Goal: Task Accomplishment & Management: Use online tool/utility

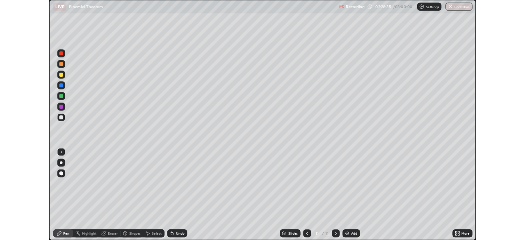
scroll to position [295, 525]
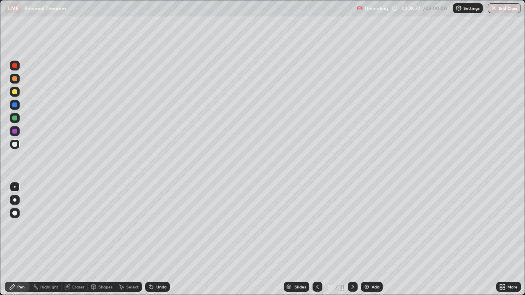
click at [14, 82] on div at bounding box center [15, 79] width 10 height 10
click at [318, 283] on div at bounding box center [317, 287] width 10 height 10
click at [14, 144] on div at bounding box center [14, 144] width 5 height 5
click at [160, 286] on div "Undo" at bounding box center [161, 287] width 10 height 4
click at [160, 285] on div "Undo" at bounding box center [161, 287] width 10 height 4
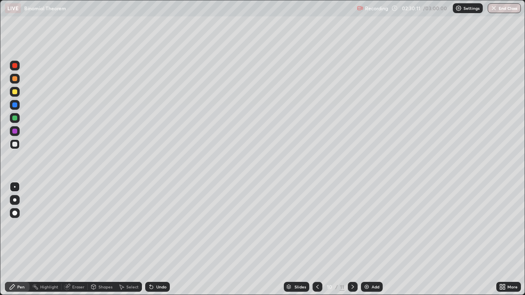
click at [81, 287] on div "Eraser" at bounding box center [78, 287] width 12 height 4
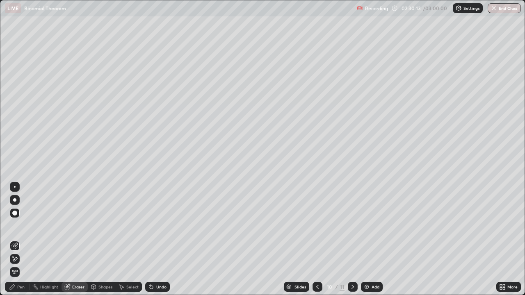
click at [18, 285] on div "Pen" at bounding box center [20, 287] width 7 height 4
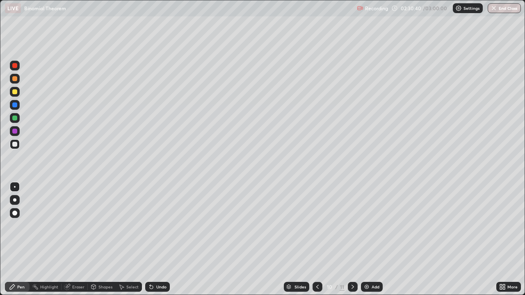
click at [76, 288] on div "Eraser" at bounding box center [78, 287] width 12 height 4
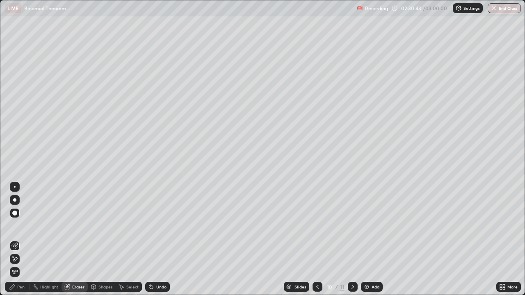
click at [18, 289] on div "Pen" at bounding box center [20, 287] width 7 height 4
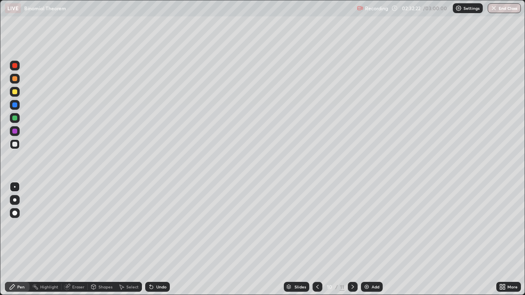
click at [348, 285] on div at bounding box center [353, 287] width 10 height 10
click at [67, 287] on icon at bounding box center [66, 287] width 5 height 5
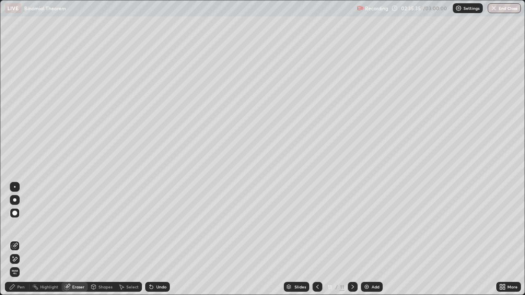
click at [23, 287] on div "Pen" at bounding box center [20, 287] width 7 height 4
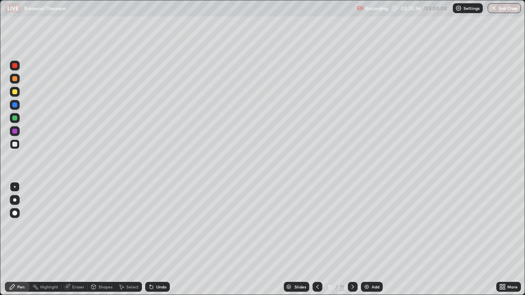
click at [23, 287] on div "Pen" at bounding box center [20, 287] width 7 height 4
click at [13, 91] on div at bounding box center [14, 91] width 5 height 5
click at [15, 146] on div at bounding box center [14, 144] width 5 height 5
click at [15, 94] on div at bounding box center [14, 91] width 5 height 5
click at [317, 286] on icon at bounding box center [317, 287] width 7 height 7
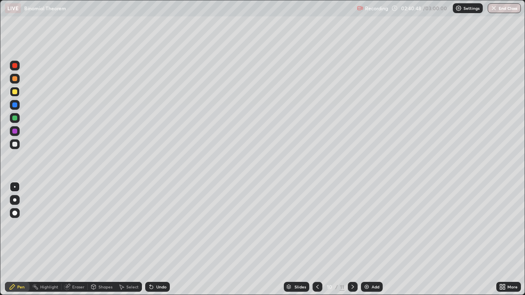
click at [351, 286] on icon at bounding box center [352, 287] width 2 height 4
click at [317, 287] on icon at bounding box center [317, 287] width 7 height 7
click at [352, 287] on icon at bounding box center [352, 287] width 7 height 7
click at [18, 145] on div at bounding box center [15, 144] width 10 height 10
click at [13, 122] on div at bounding box center [15, 118] width 10 height 10
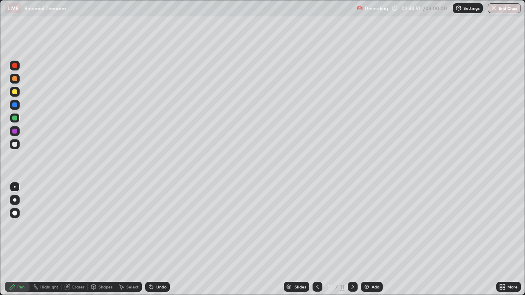
click at [369, 287] on img at bounding box center [366, 287] width 7 height 7
click at [16, 91] on div at bounding box center [14, 91] width 5 height 5
click at [157, 285] on div "Undo" at bounding box center [161, 287] width 10 height 4
click at [156, 284] on div "Undo" at bounding box center [157, 287] width 25 height 10
click at [157, 284] on div "Undo" at bounding box center [157, 287] width 25 height 10
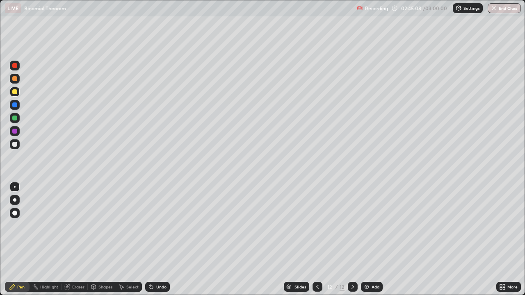
click at [160, 287] on div "Undo" at bounding box center [161, 287] width 10 height 4
click at [316, 286] on icon at bounding box center [317, 287] width 2 height 4
click at [351, 287] on icon at bounding box center [352, 287] width 7 height 7
click at [17, 143] on div at bounding box center [14, 144] width 5 height 5
click at [390, 282] on div "Slides 12 / 12 Add" at bounding box center [333, 287] width 326 height 16
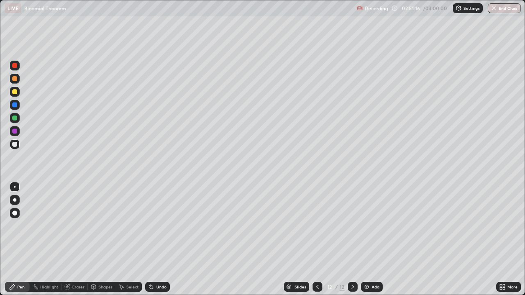
click at [392, 282] on div "Slides 12 / 12 Add" at bounding box center [333, 287] width 326 height 16
click at [154, 290] on div "Undo" at bounding box center [157, 287] width 25 height 10
click at [155, 287] on div "Undo" at bounding box center [157, 287] width 25 height 10
click at [155, 284] on div "Undo" at bounding box center [157, 287] width 25 height 10
click at [157, 283] on div "Undo" at bounding box center [157, 287] width 25 height 10
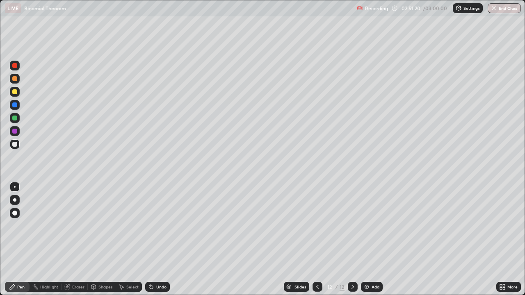
click at [155, 291] on div "Undo" at bounding box center [157, 287] width 25 height 10
click at [506, 287] on div "More" at bounding box center [508, 287] width 25 height 10
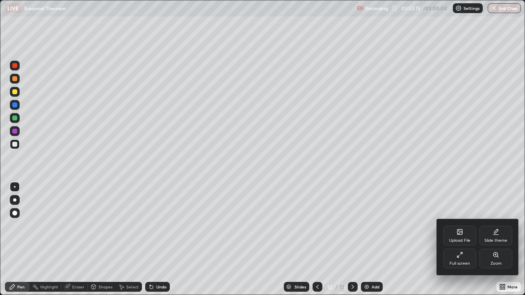
click at [470, 260] on div "Full screen" at bounding box center [459, 259] width 33 height 20
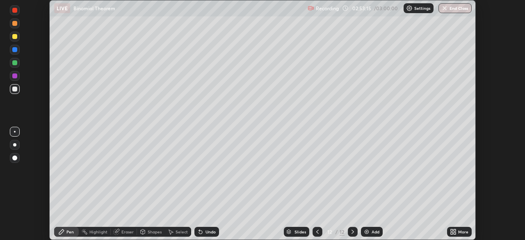
scroll to position [40770, 40485]
click at [379, 6] on div "/ 03:00:00" at bounding box center [386, 8] width 25 height 5
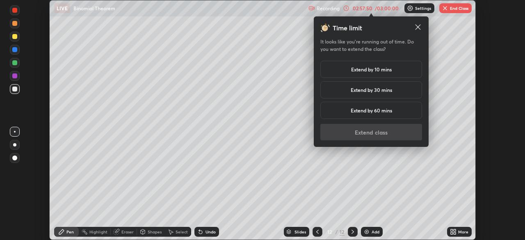
click at [382, 70] on h5 "Extend by 10 mins" at bounding box center [371, 69] width 41 height 7
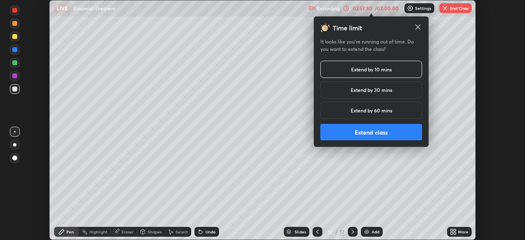
click at [384, 131] on button "Extend class" at bounding box center [371, 132] width 102 height 16
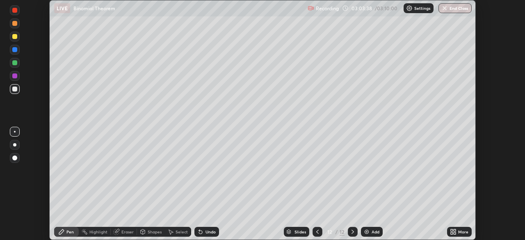
click at [460, 10] on button "End Class" at bounding box center [454, 8] width 33 height 10
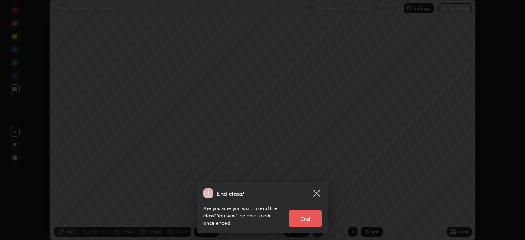
click at [307, 219] on button "End" at bounding box center [305, 218] width 33 height 16
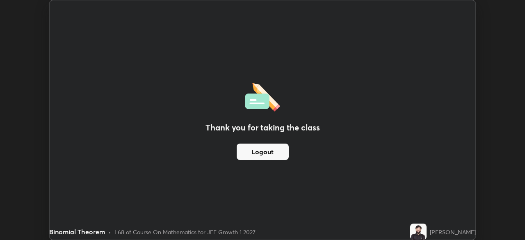
click at [267, 153] on button "Logout" at bounding box center [263, 152] width 52 height 16
